Goal: Task Accomplishment & Management: Use online tool/utility

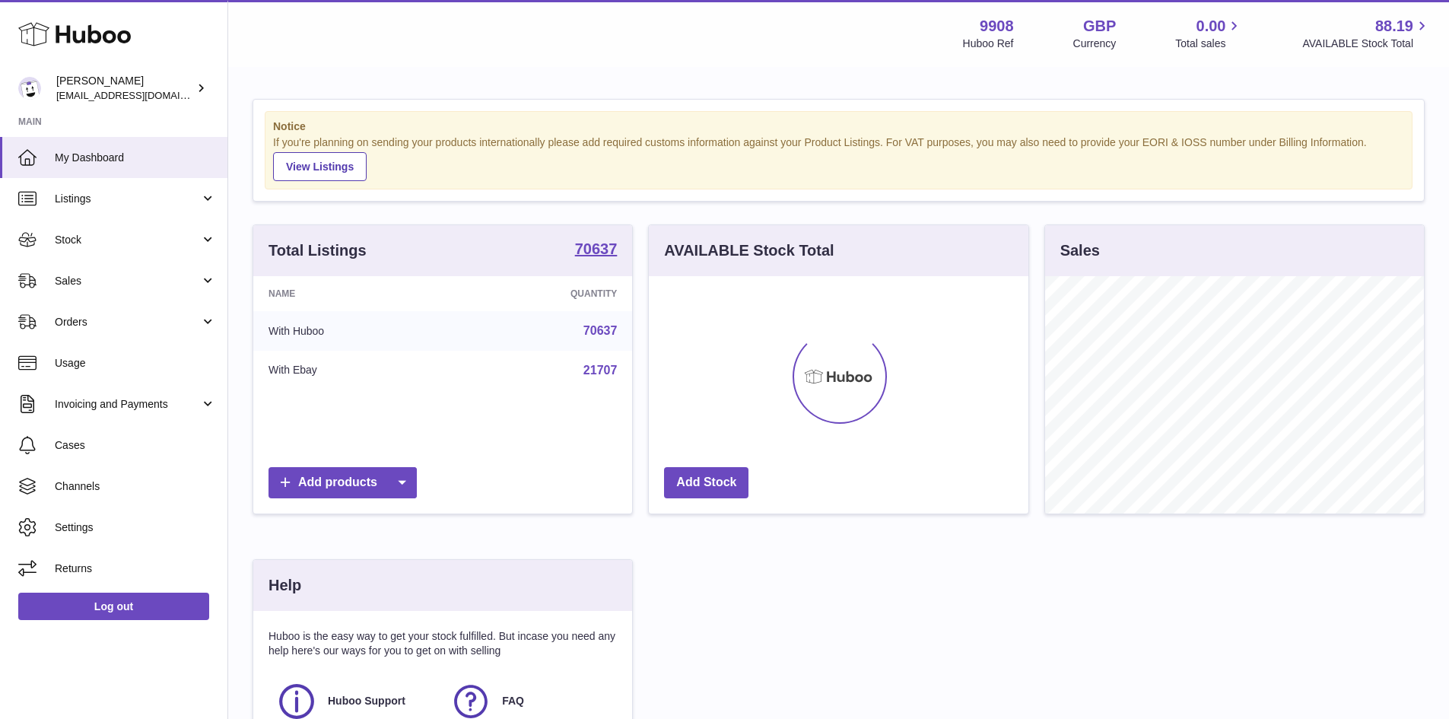
scroll to position [237, 380]
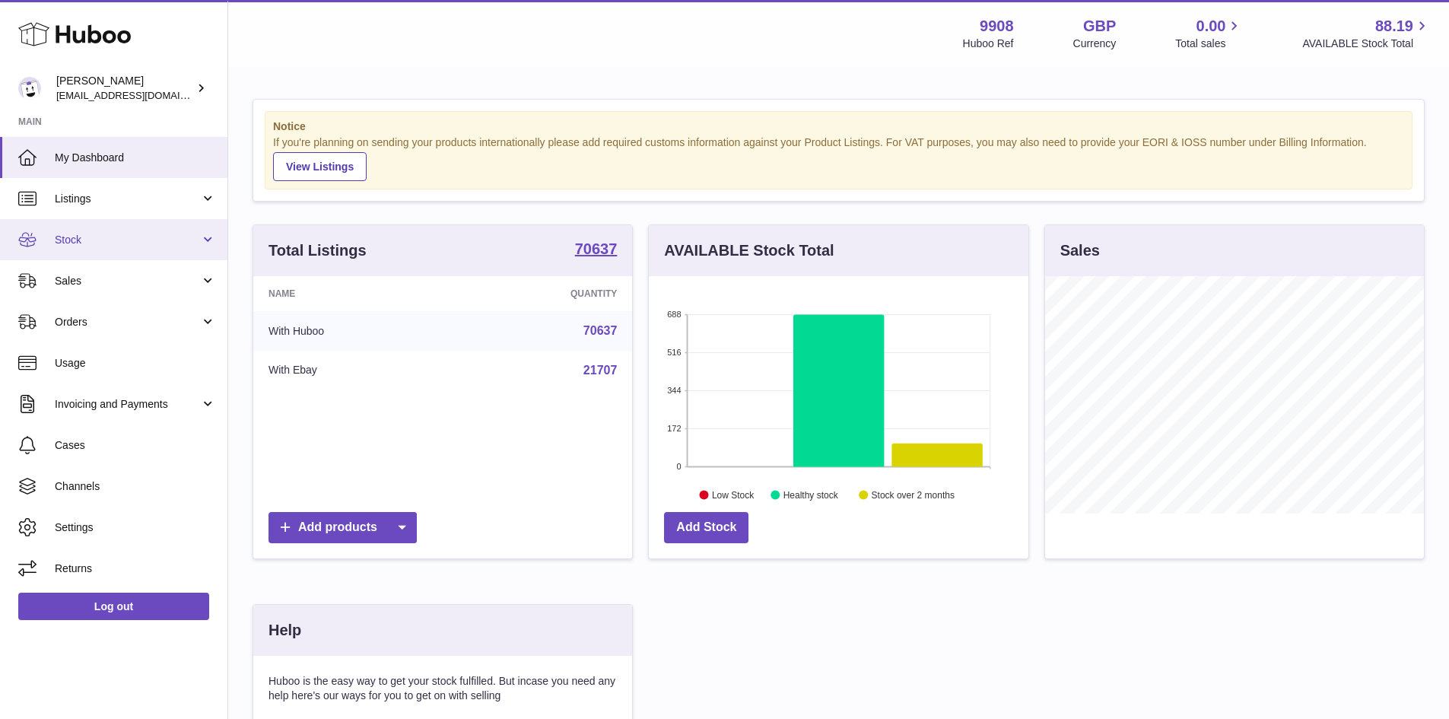
click at [90, 249] on link "Stock" at bounding box center [113, 239] width 227 height 41
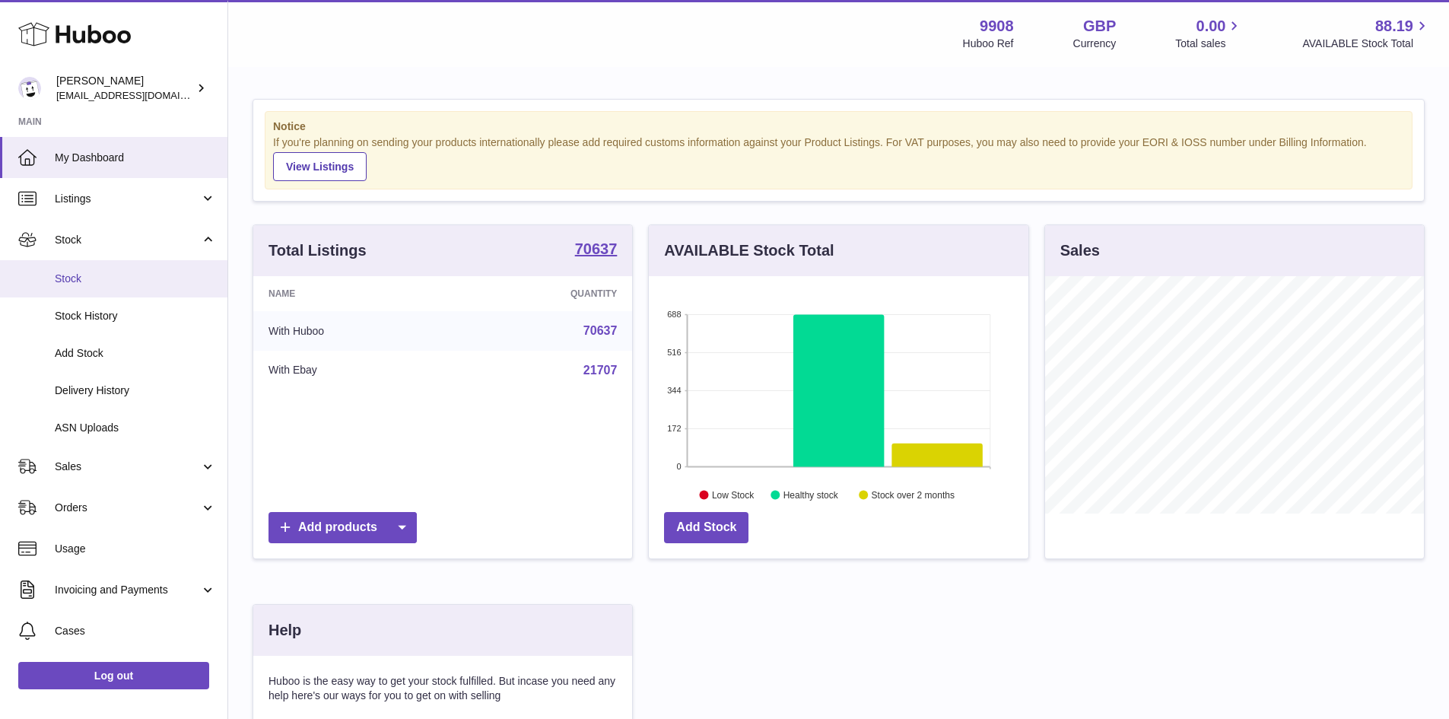
click at [98, 269] on link "Stock" at bounding box center [113, 278] width 227 height 37
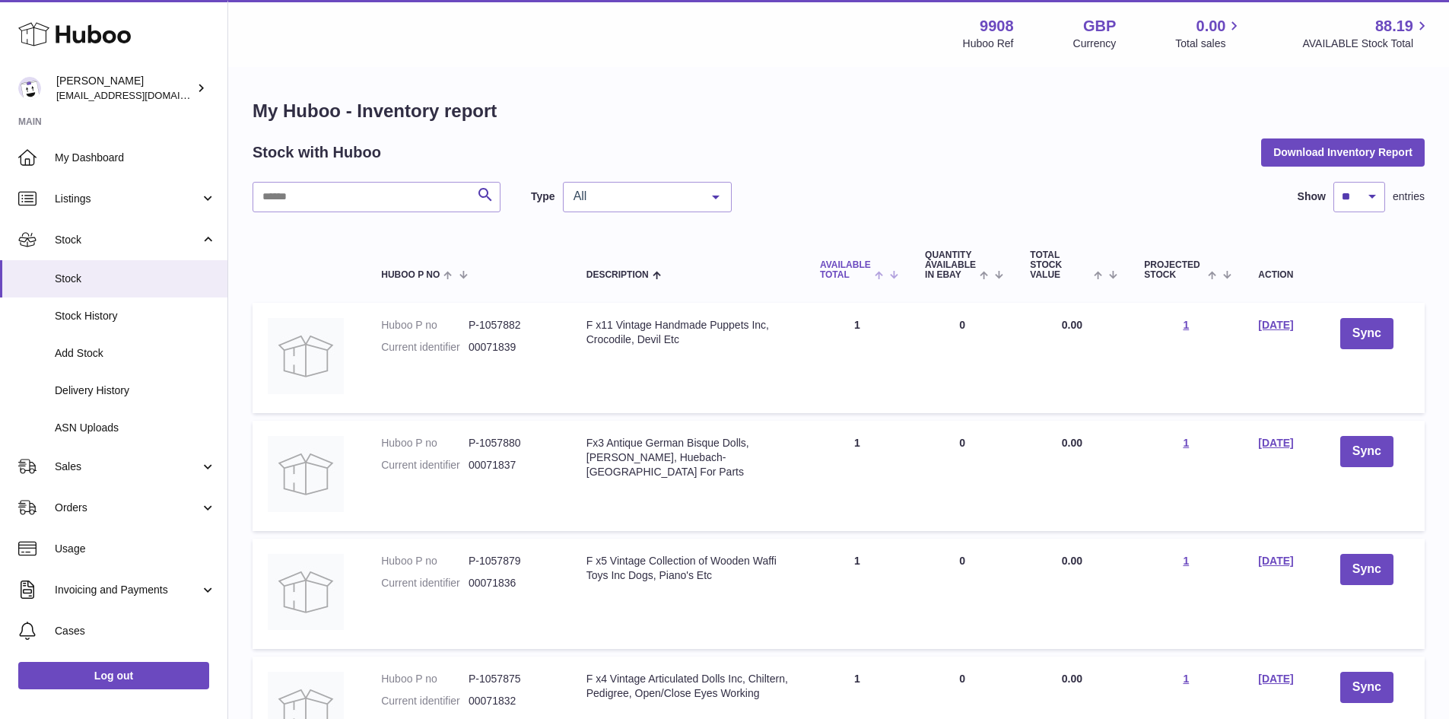
click at [871, 277] on span at bounding box center [883, 274] width 24 height 12
click at [846, 272] on span "AVAILABLE Total" at bounding box center [854, 270] width 51 height 20
click at [500, 313] on td "Huboo P no P-1056807 Current identifier 00071556" at bounding box center [470, 358] width 207 height 110
copy dd "1056807"
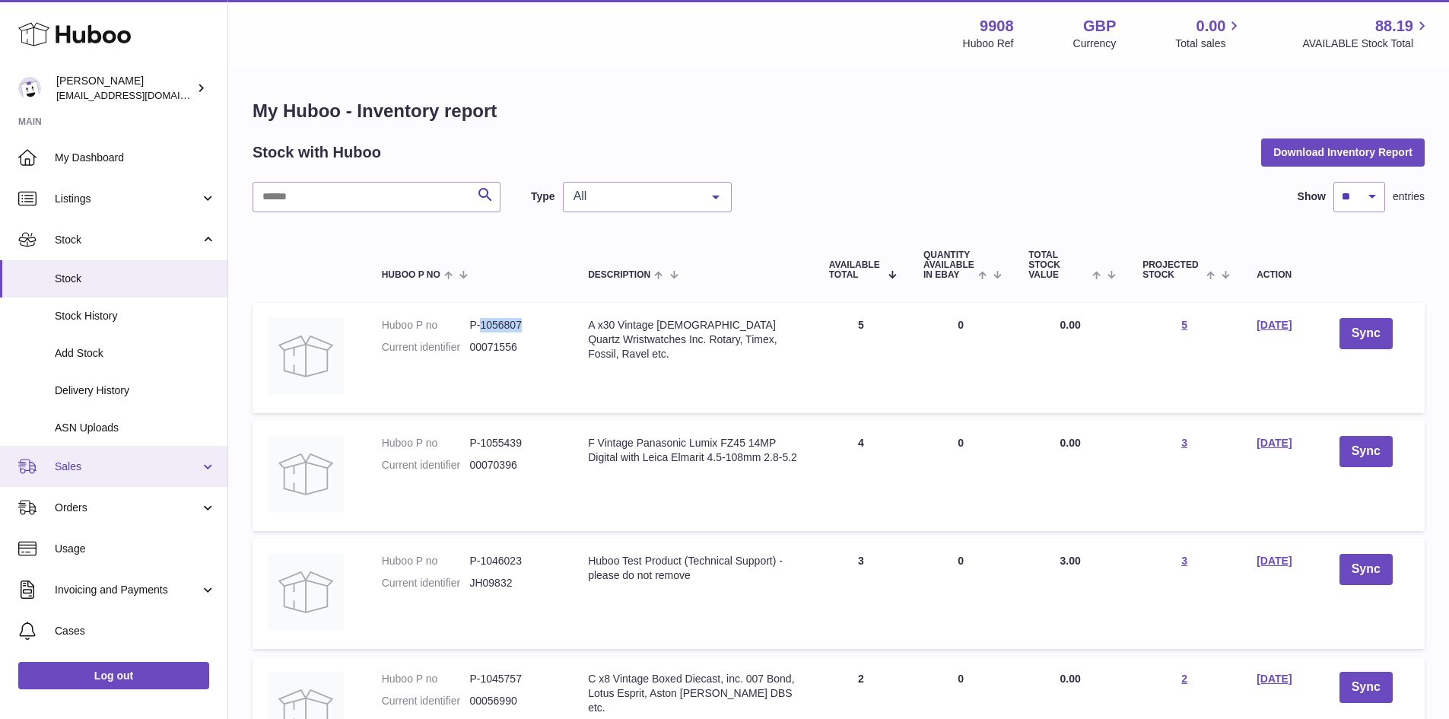
click at [124, 468] on span "Sales" at bounding box center [127, 466] width 145 height 14
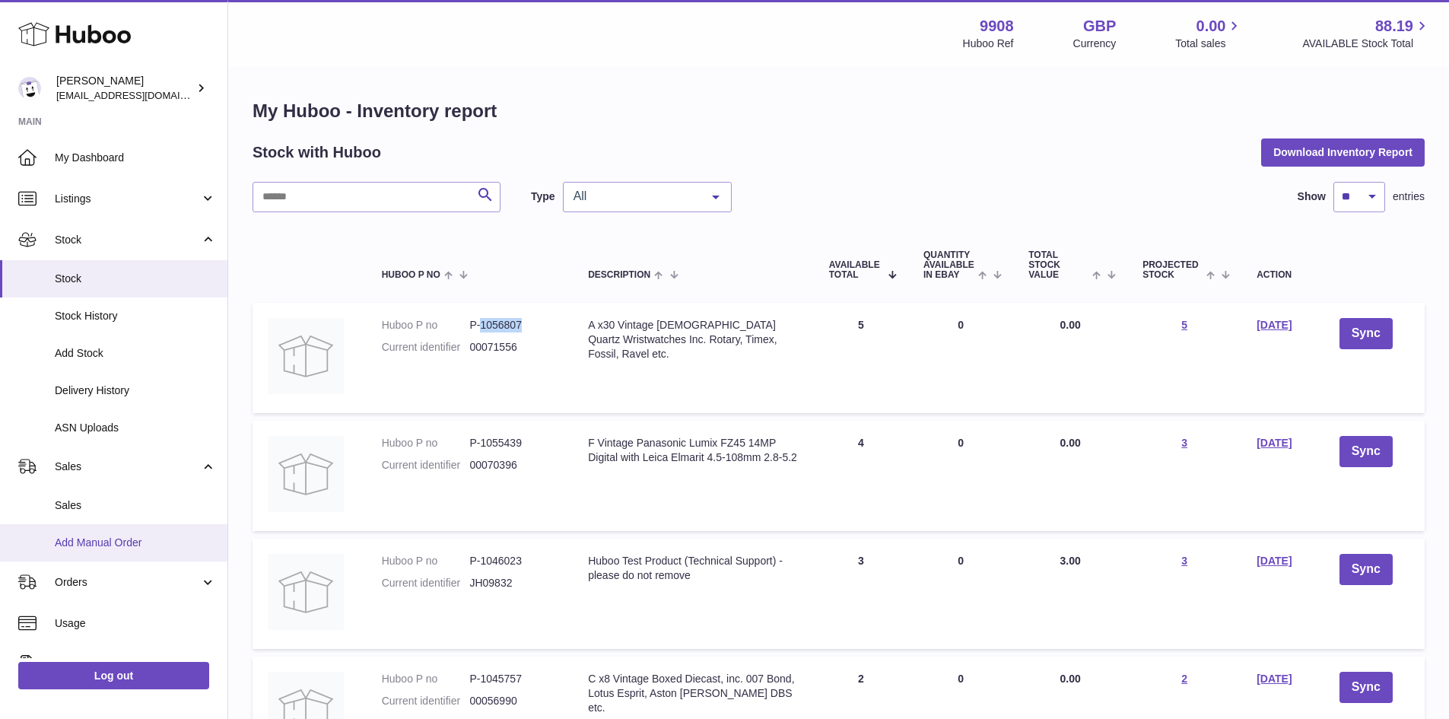
click at [135, 541] on span "Add Manual Order" at bounding box center [135, 542] width 161 height 14
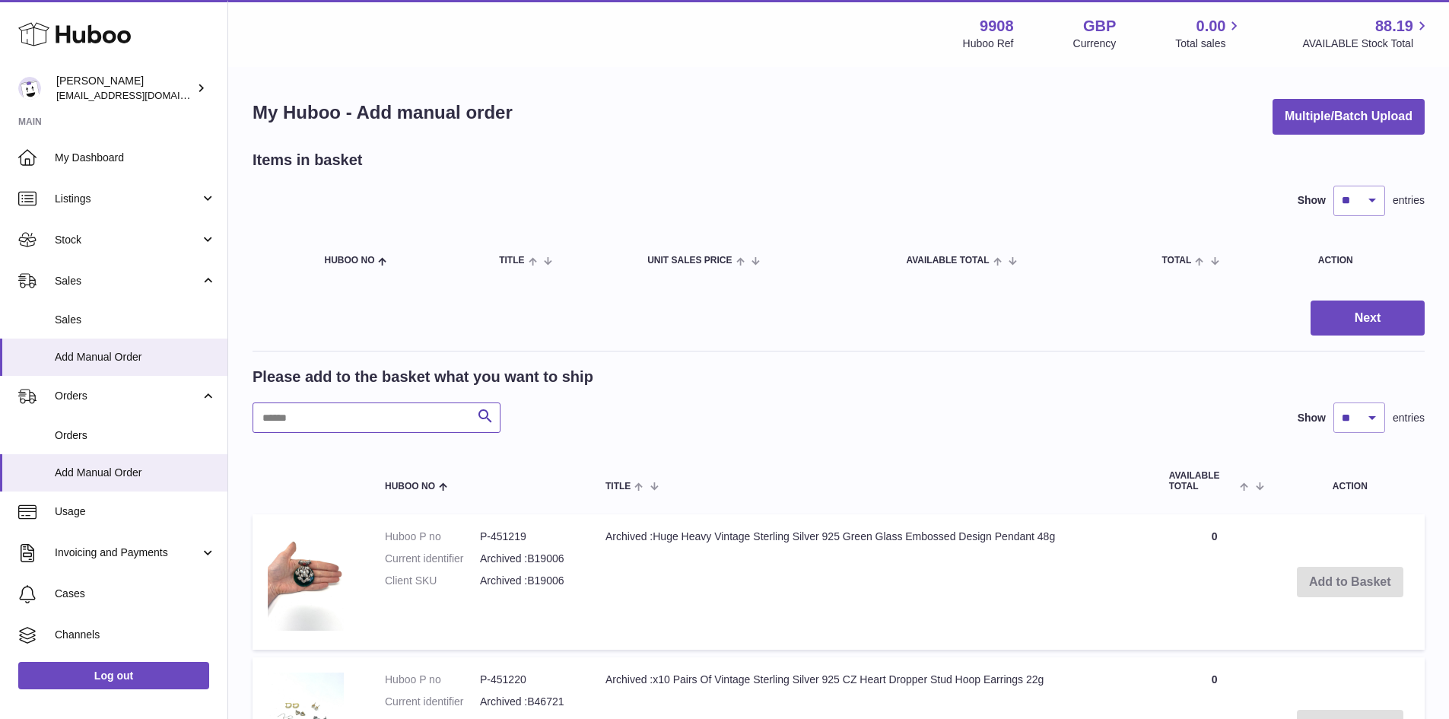
click at [339, 430] on input "text" at bounding box center [377, 417] width 248 height 30
paste input "*******"
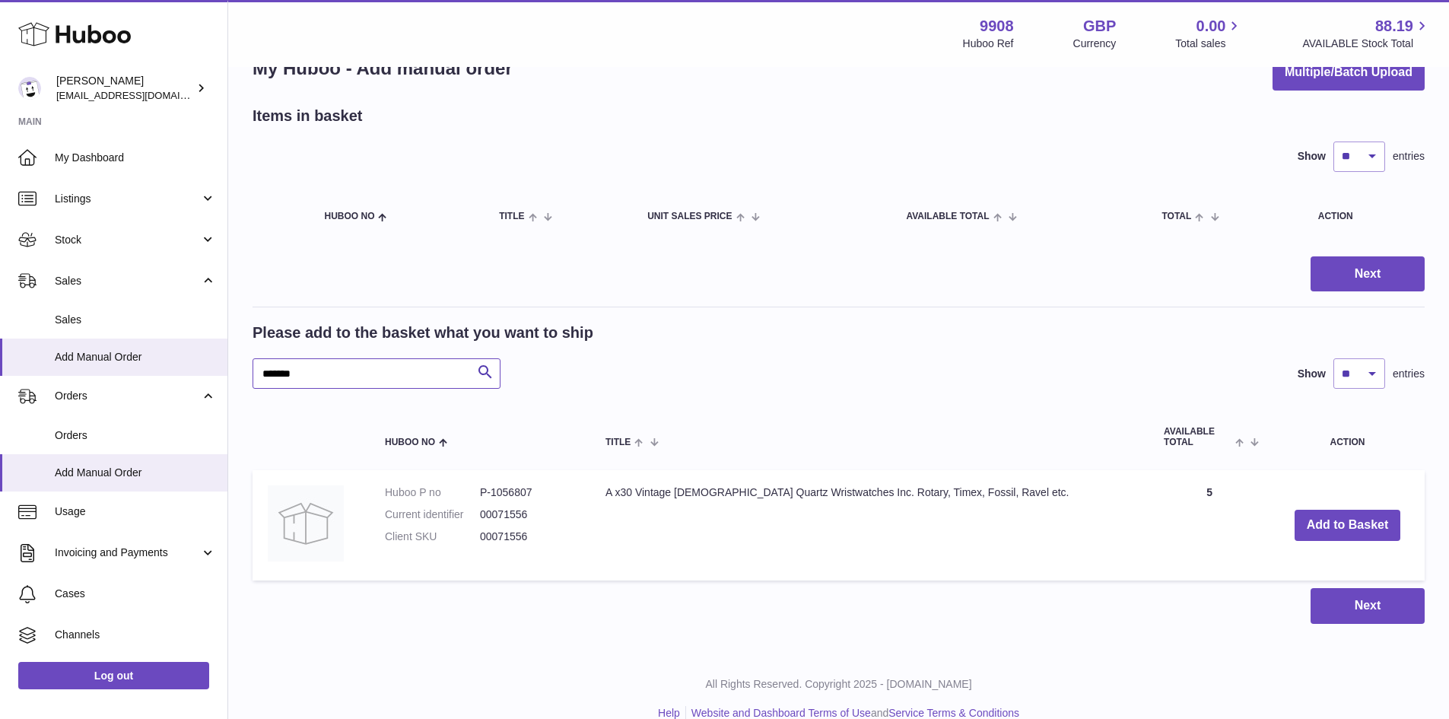
scroll to position [68, 0]
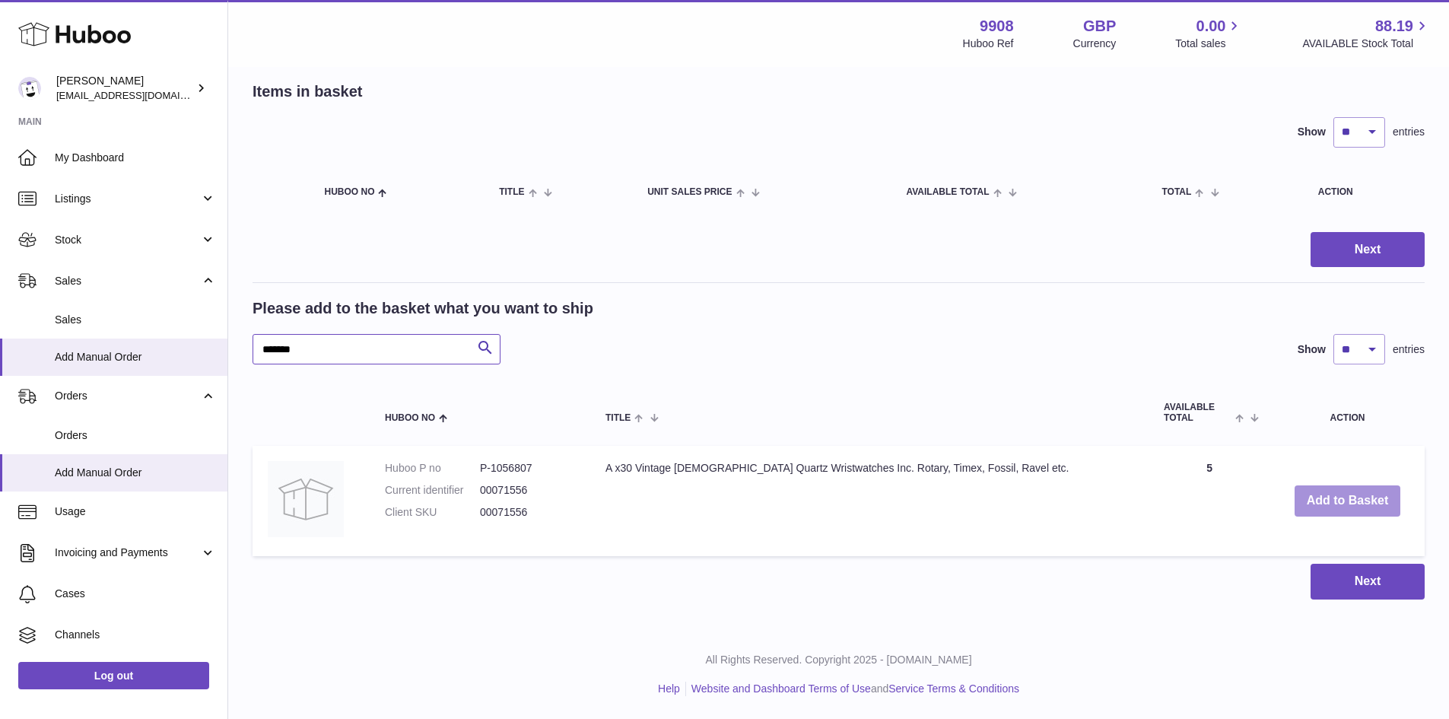
type input "*******"
click at [1341, 499] on button "Add to Basket" at bounding box center [1347, 500] width 106 height 31
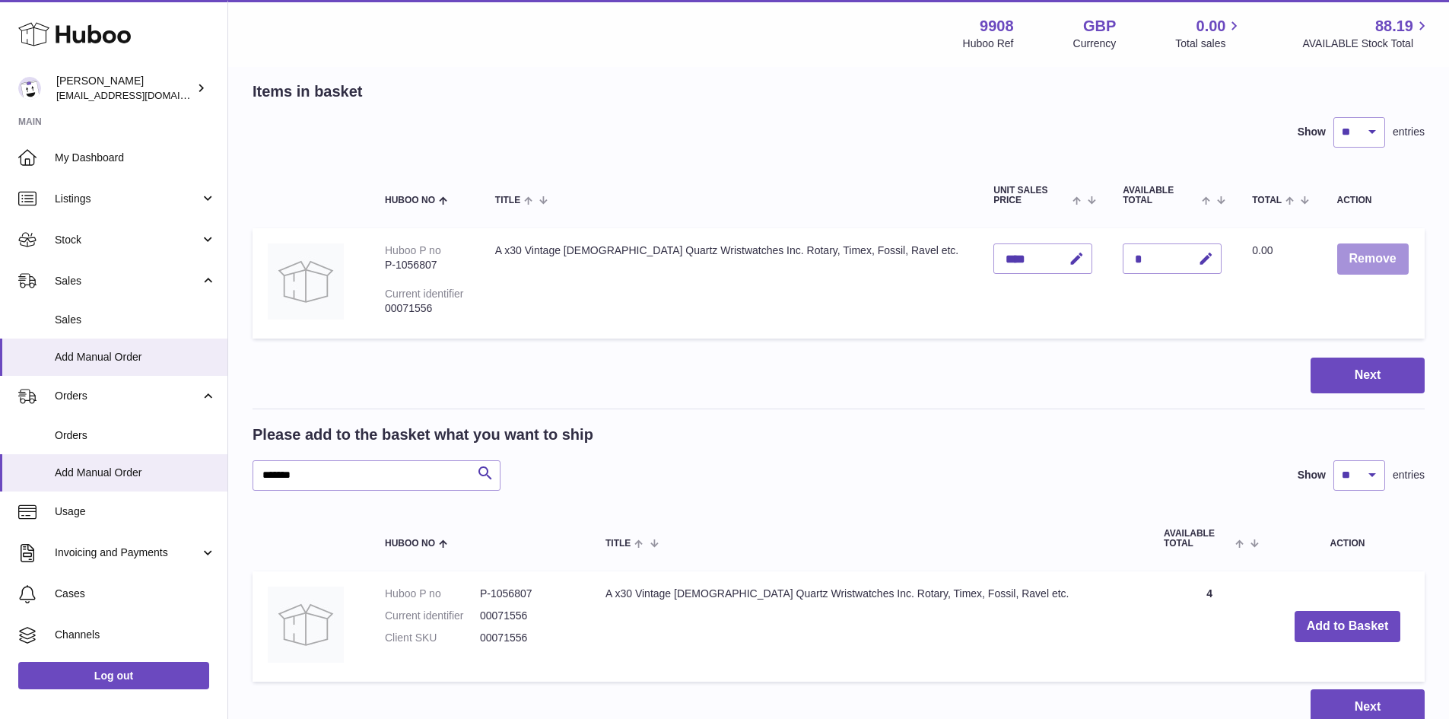
click at [1352, 259] on button "Remove" at bounding box center [1372, 258] width 71 height 31
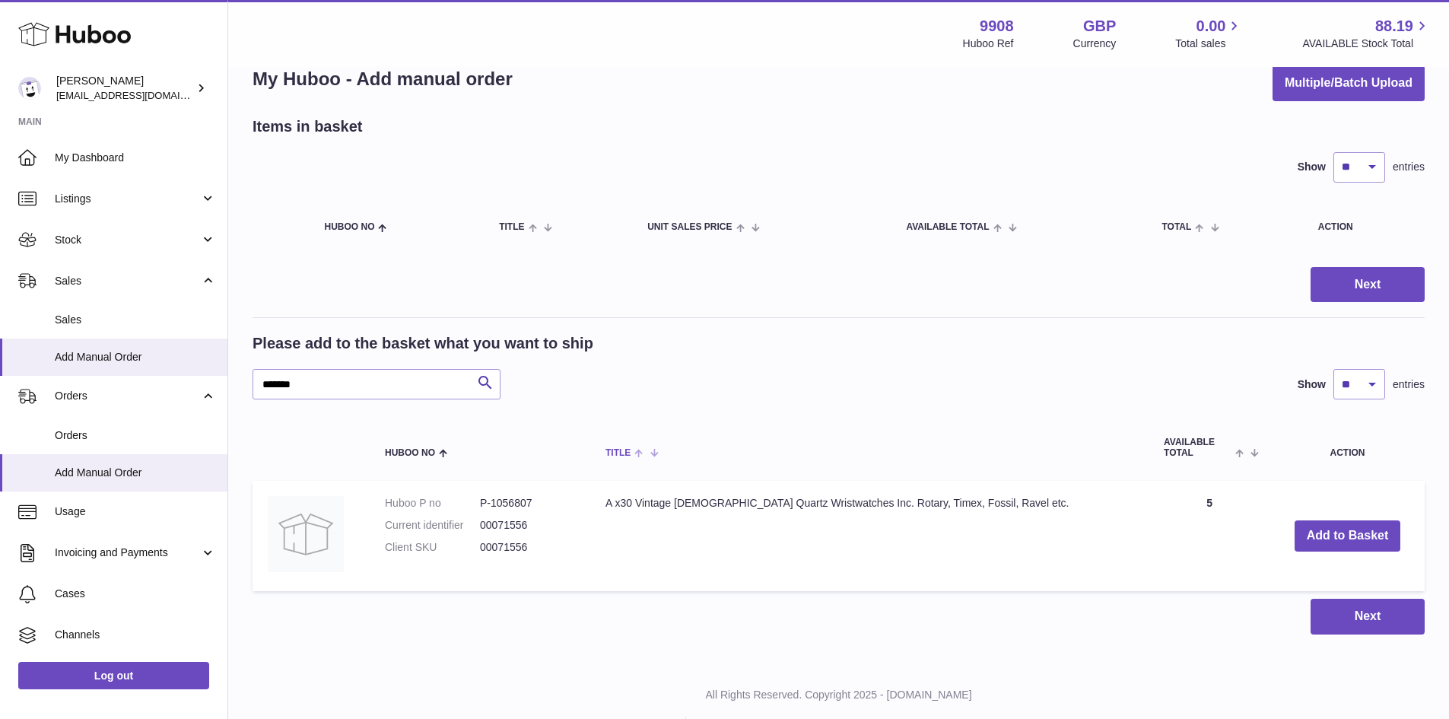
scroll to position [0, 0]
